Goal: Information Seeking & Learning: Understand process/instructions

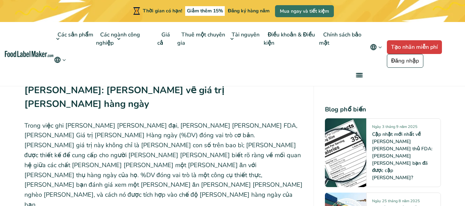
scroll to position [1032, 0]
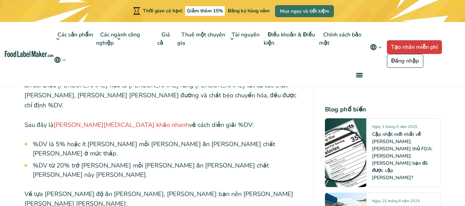
scroll to position [2063, 0]
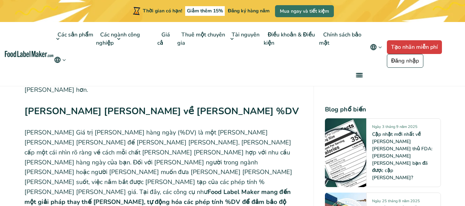
scroll to position [2415, 0]
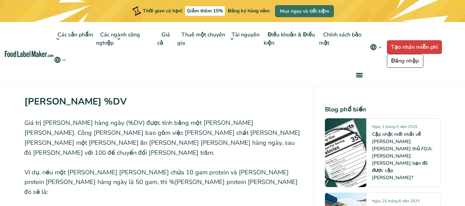
scroll to position [2529, 0]
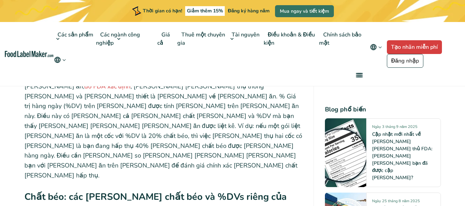
scroll to position [3217, 0]
